Goal: Task Accomplishment & Management: Manage account settings

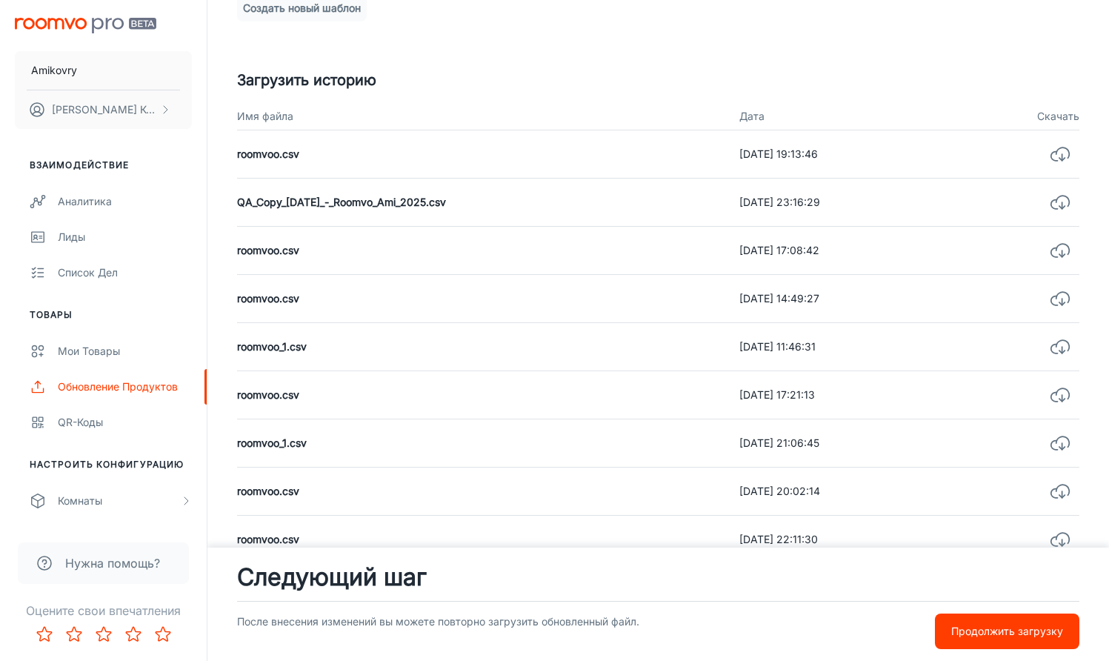
scroll to position [427, 0]
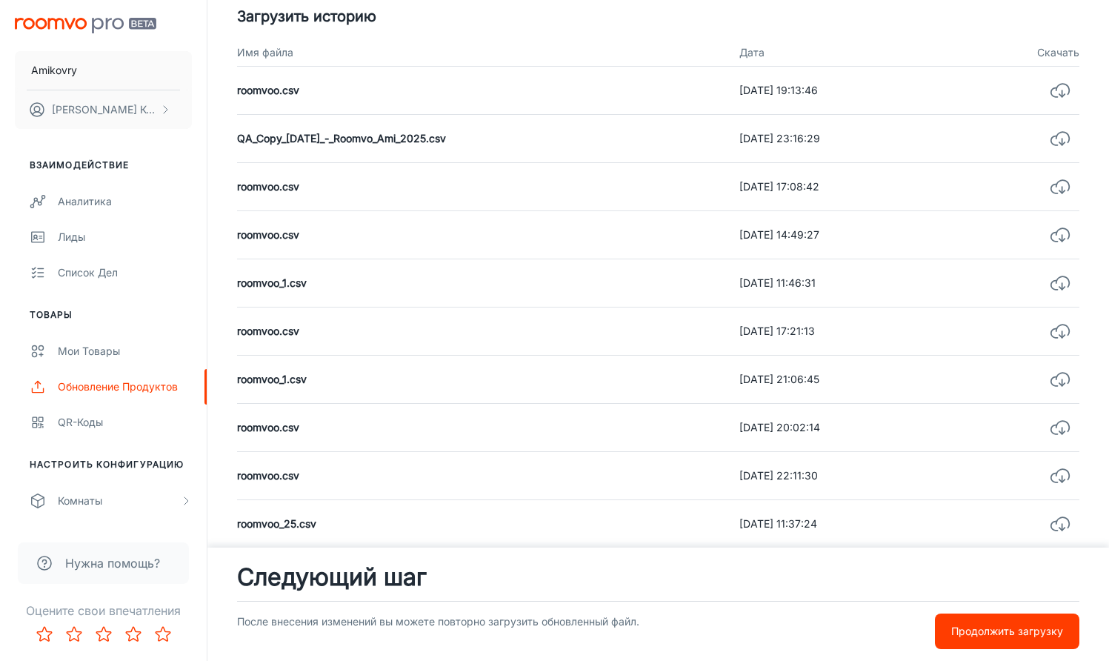
click at [973, 634] on p "Продолжить загрузку" at bounding box center [1007, 631] width 112 height 16
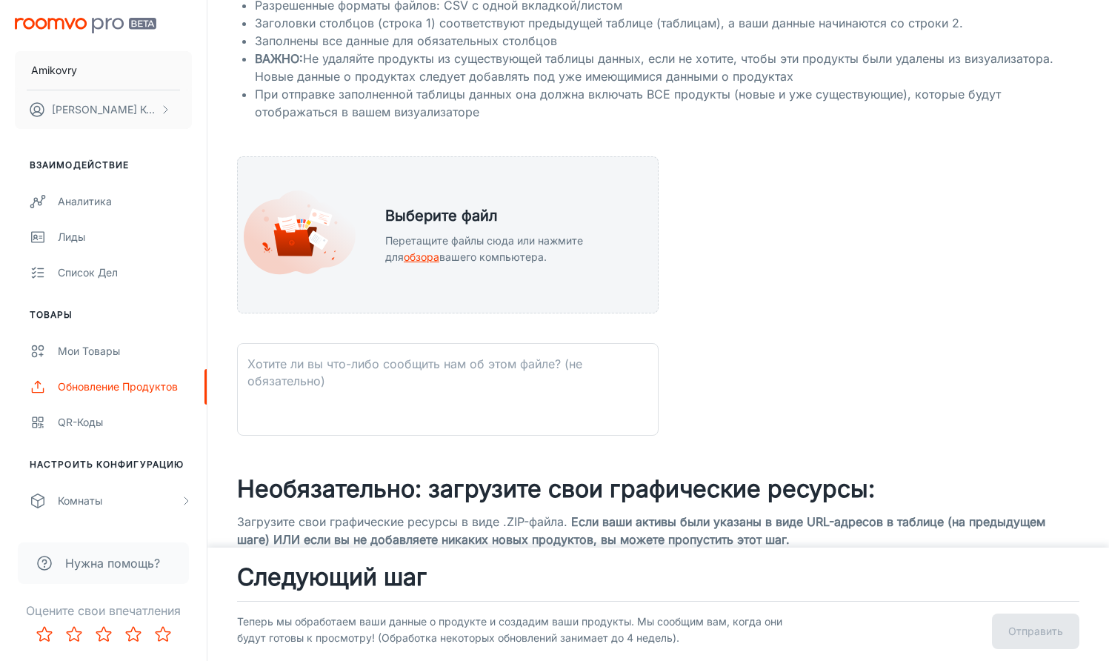
scroll to position [256, 0]
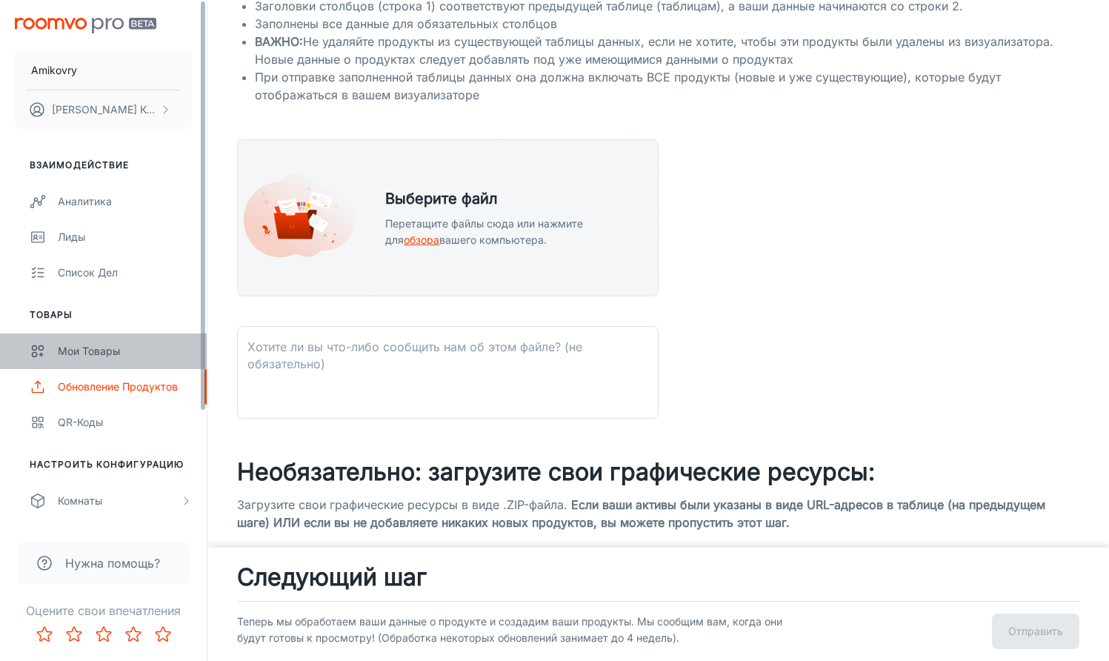
click at [64, 353] on div "Мои товары" at bounding box center [125, 351] width 134 height 16
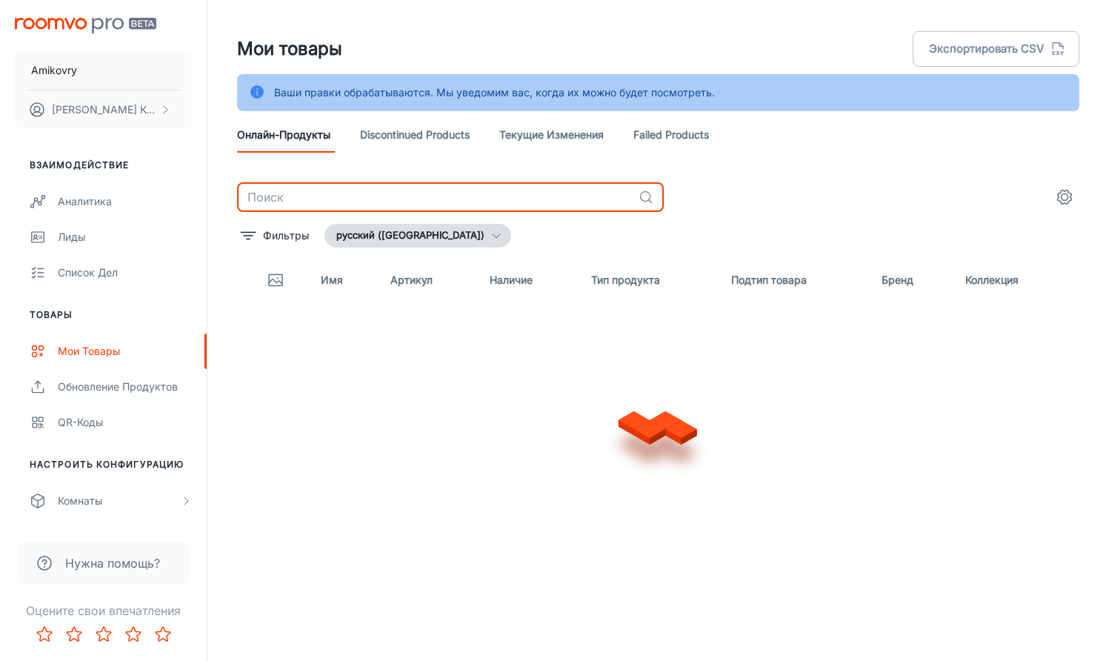
click at [264, 198] on input "text" at bounding box center [435, 197] width 396 height 30
paste input "Bambu TD1757-00"
type input "Bambu TD1757-00"
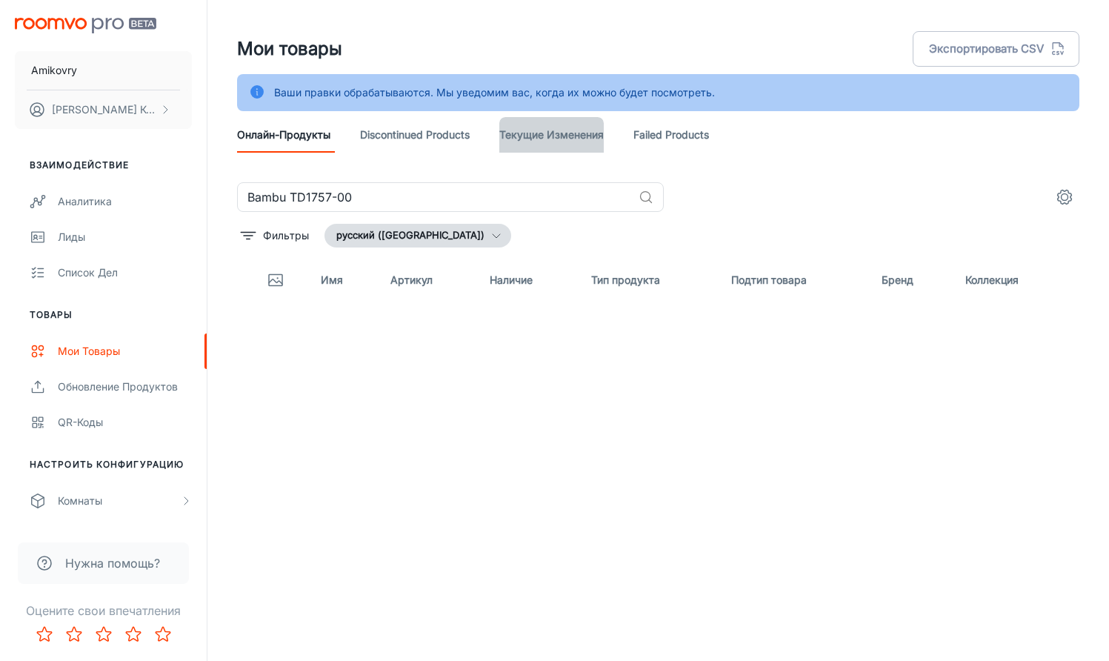
click at [580, 146] on link "Текущие изменения" at bounding box center [551, 135] width 104 height 36
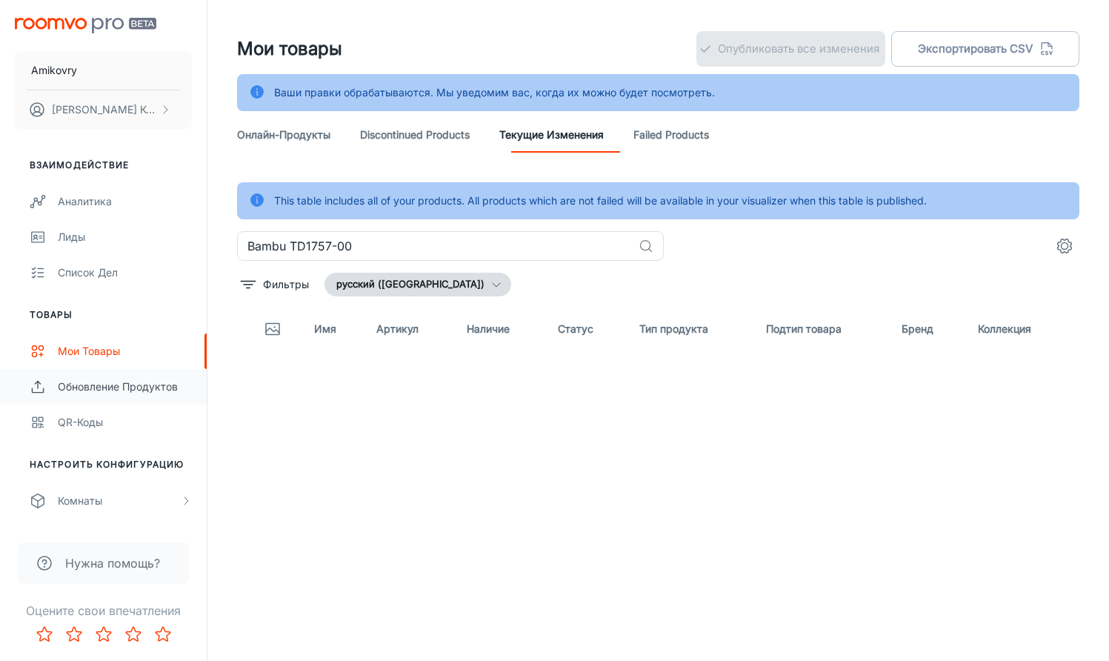
click at [95, 384] on div "Обновление продуктов" at bounding box center [125, 387] width 134 height 16
